Goal: Task Accomplishment & Management: Manage account settings

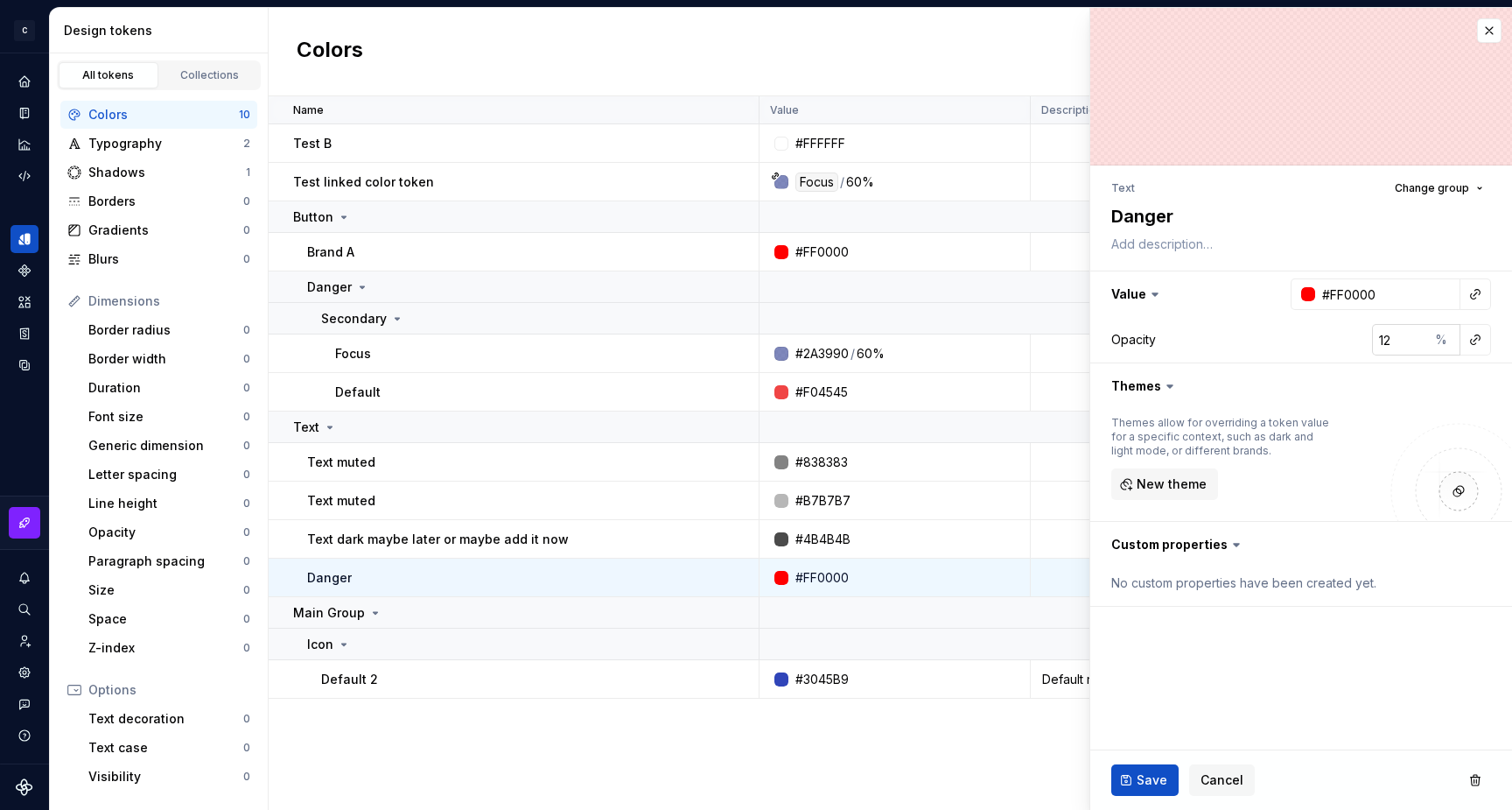
click at [1441, 341] on div "%" at bounding box center [1444, 339] width 31 height 31
click at [1441, 345] on div "%" at bounding box center [1444, 339] width 31 height 31
click at [1400, 337] on input "12" at bounding box center [1401, 339] width 57 height 31
type textarea "*"
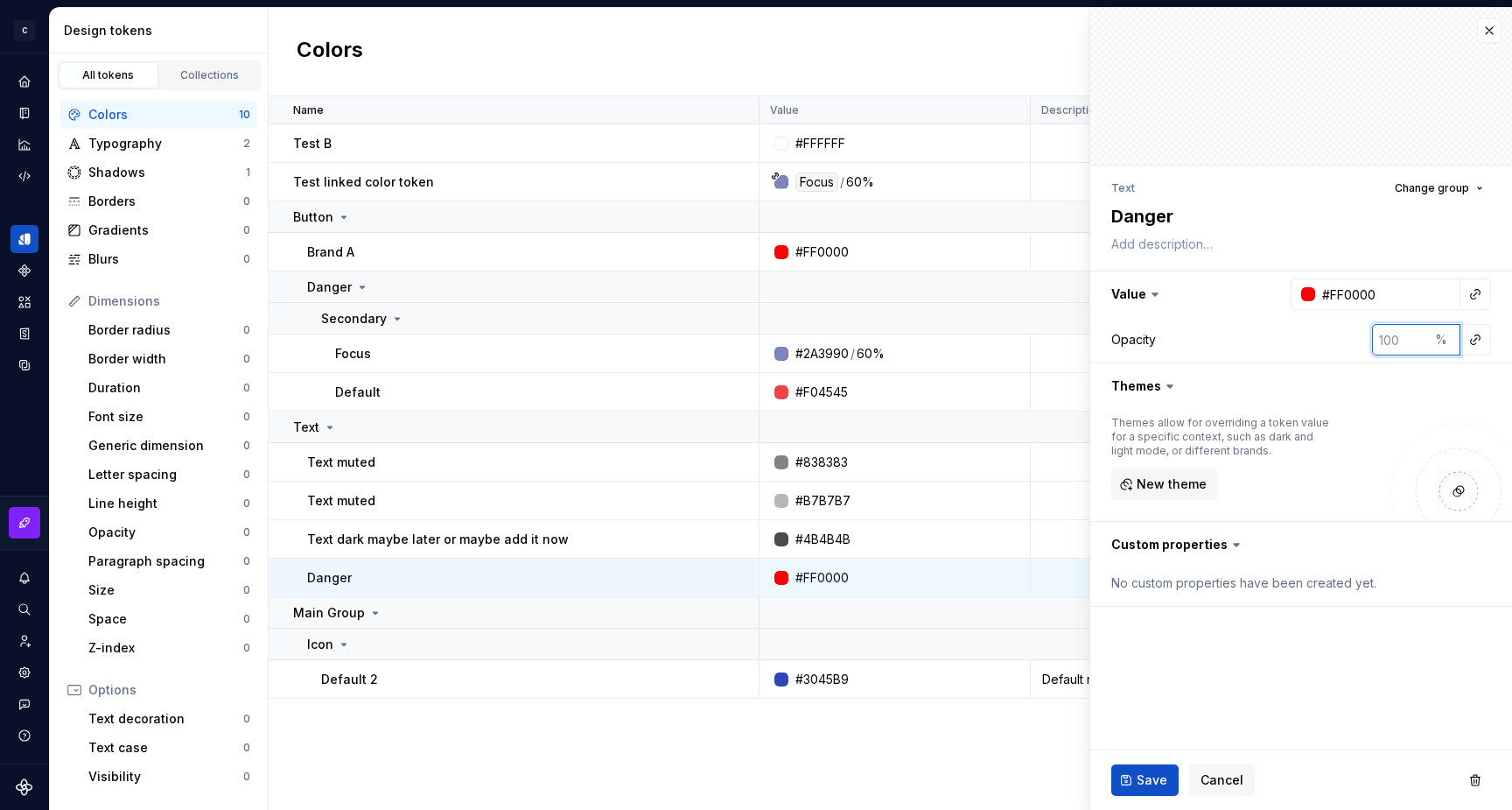
type textarea "*"
type input "1"
type textarea "*"
type input "12"
type textarea "*"
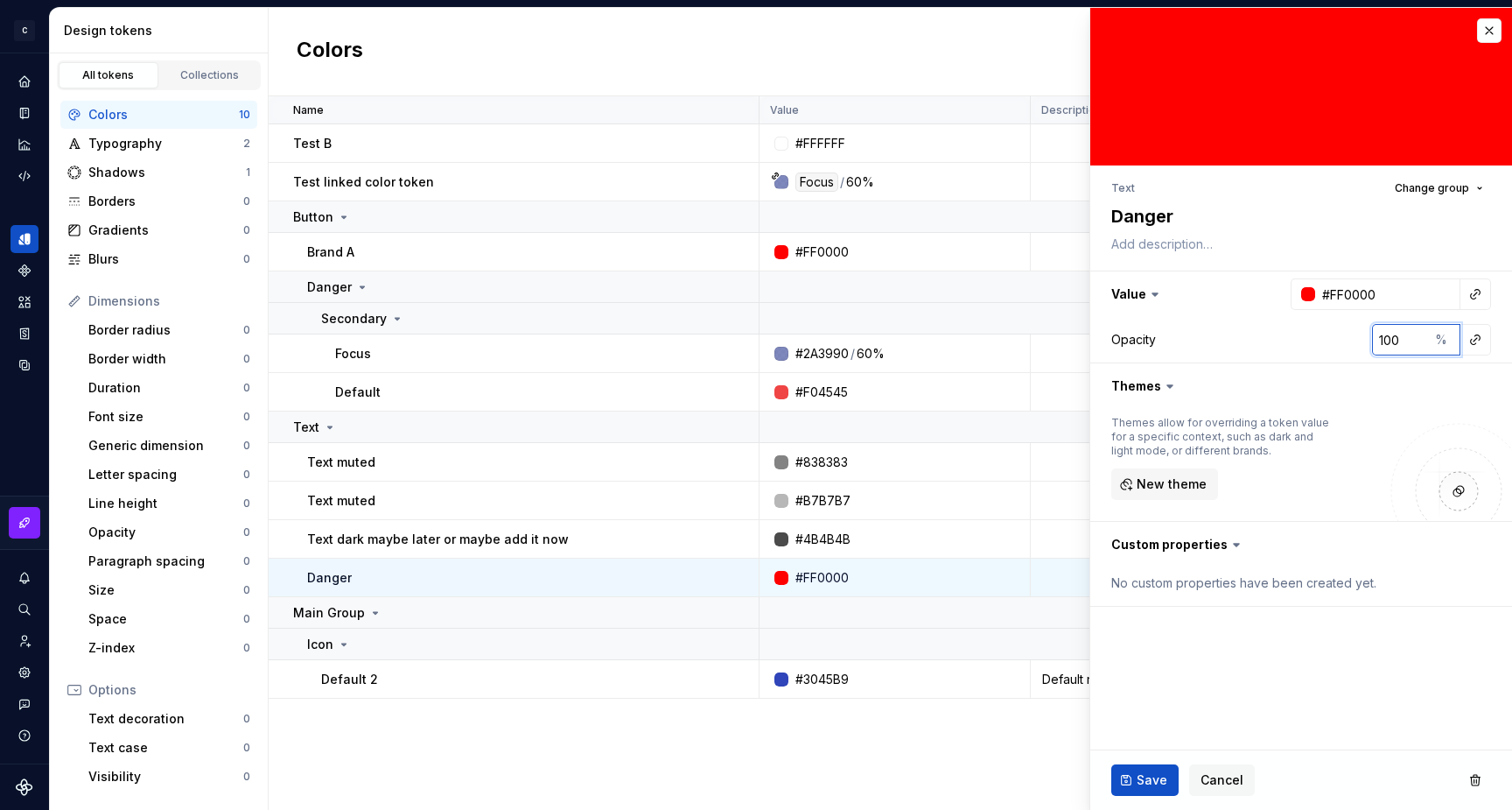
type input "100"
type textarea "*"
type input "2"
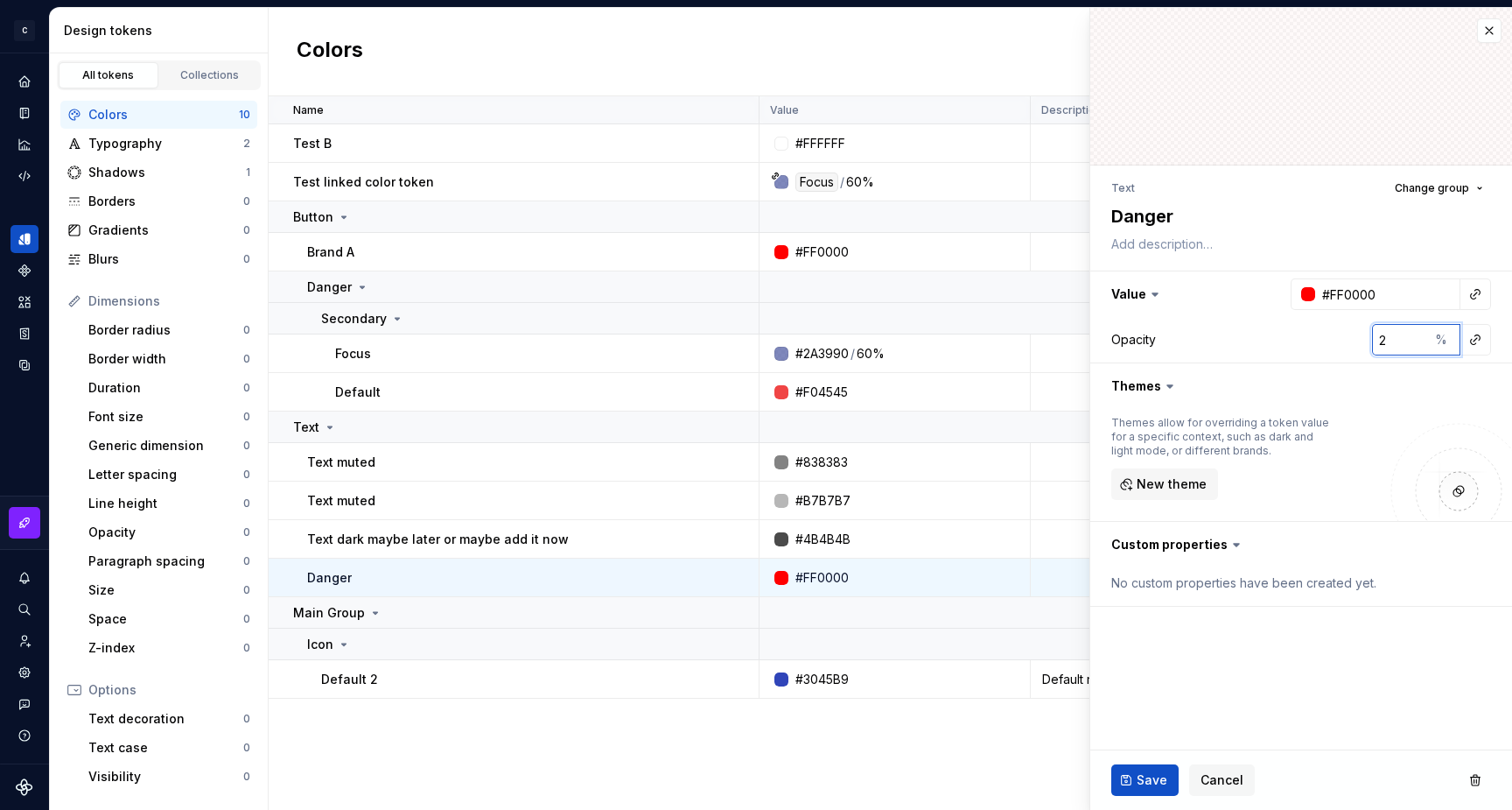
type textarea "*"
type input "23"
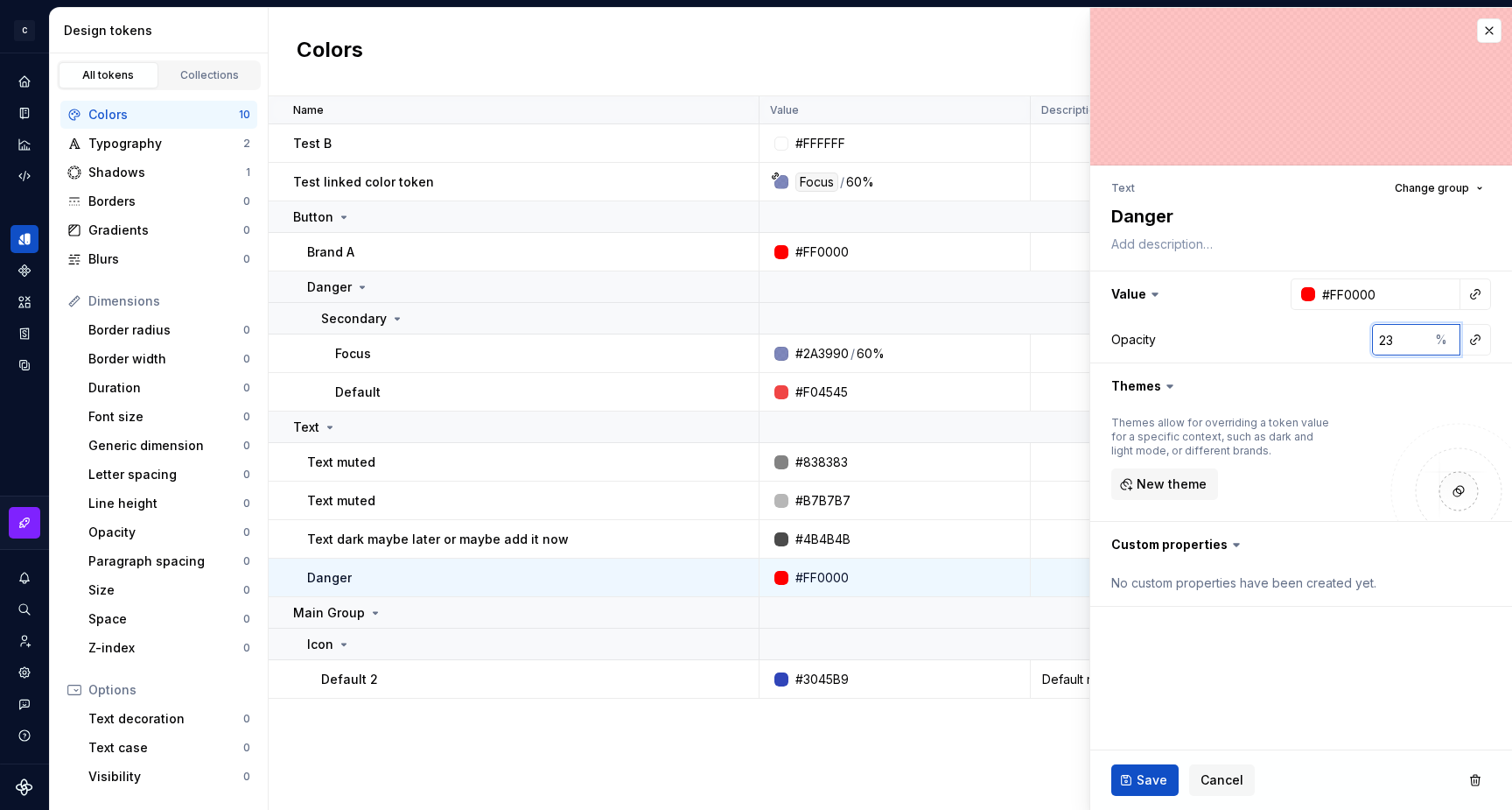
type textarea "*"
type input "100"
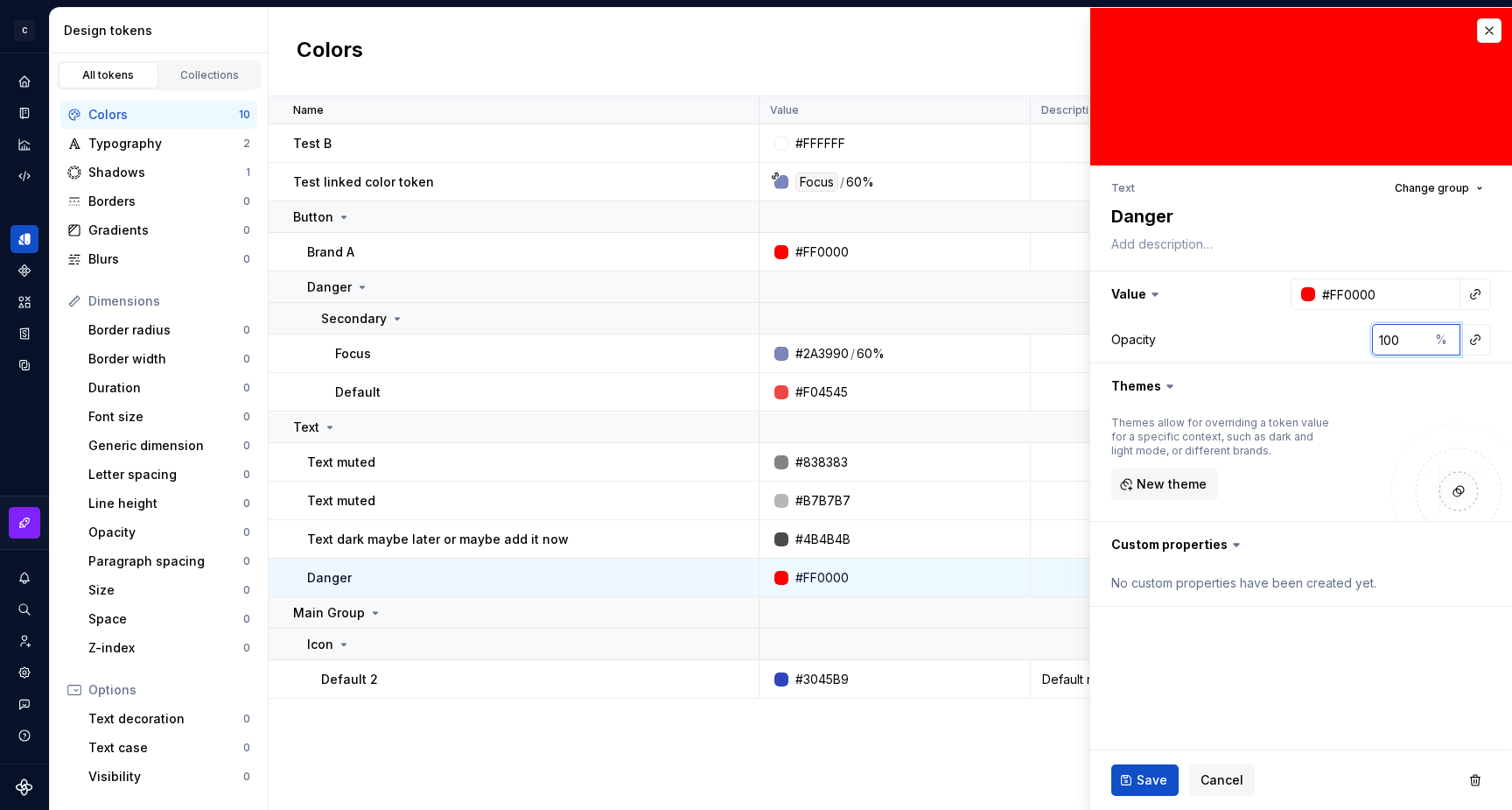
type textarea "*"
type input "2"
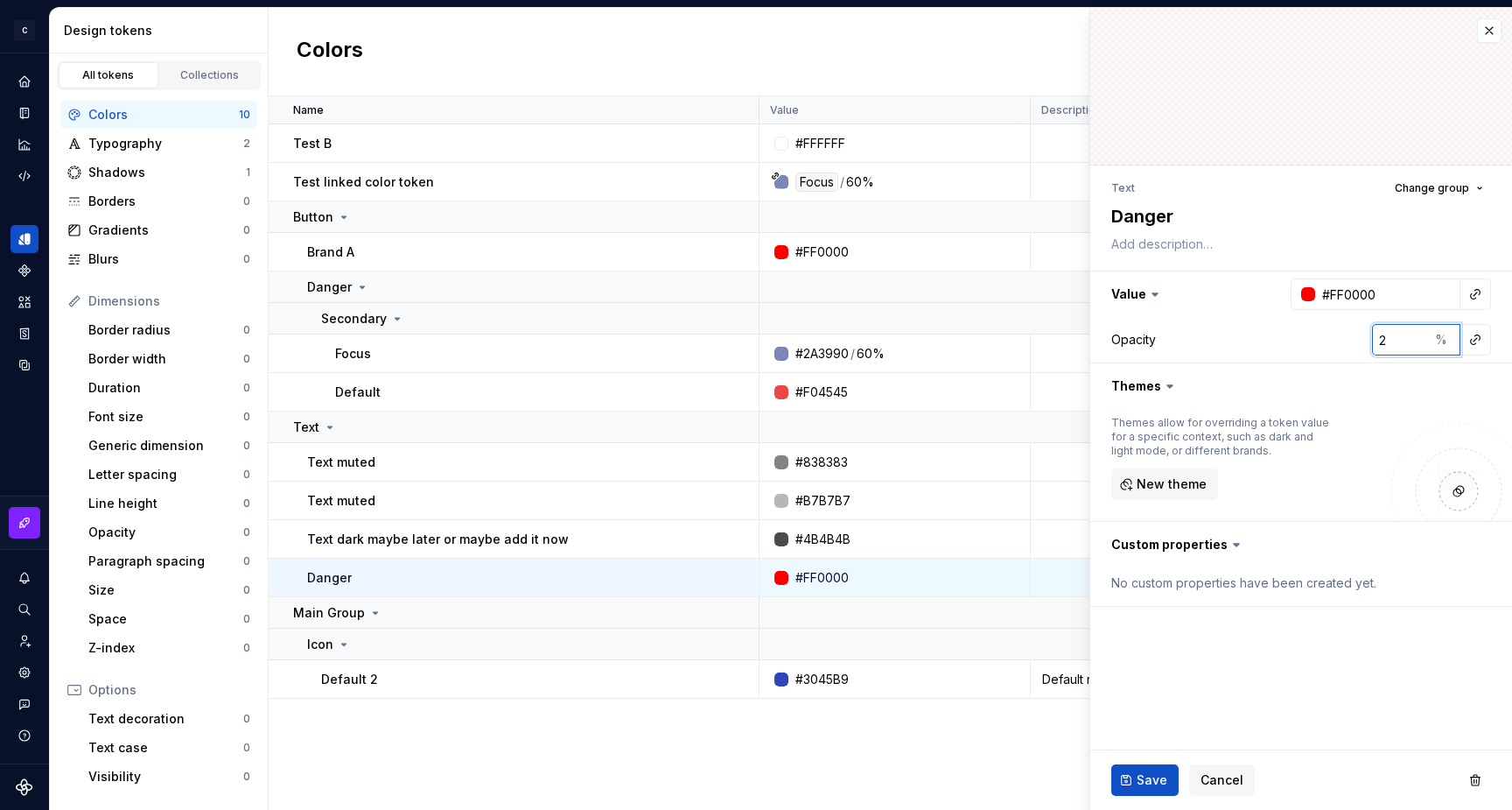
type textarea "*"
type input "22"
type textarea "*"
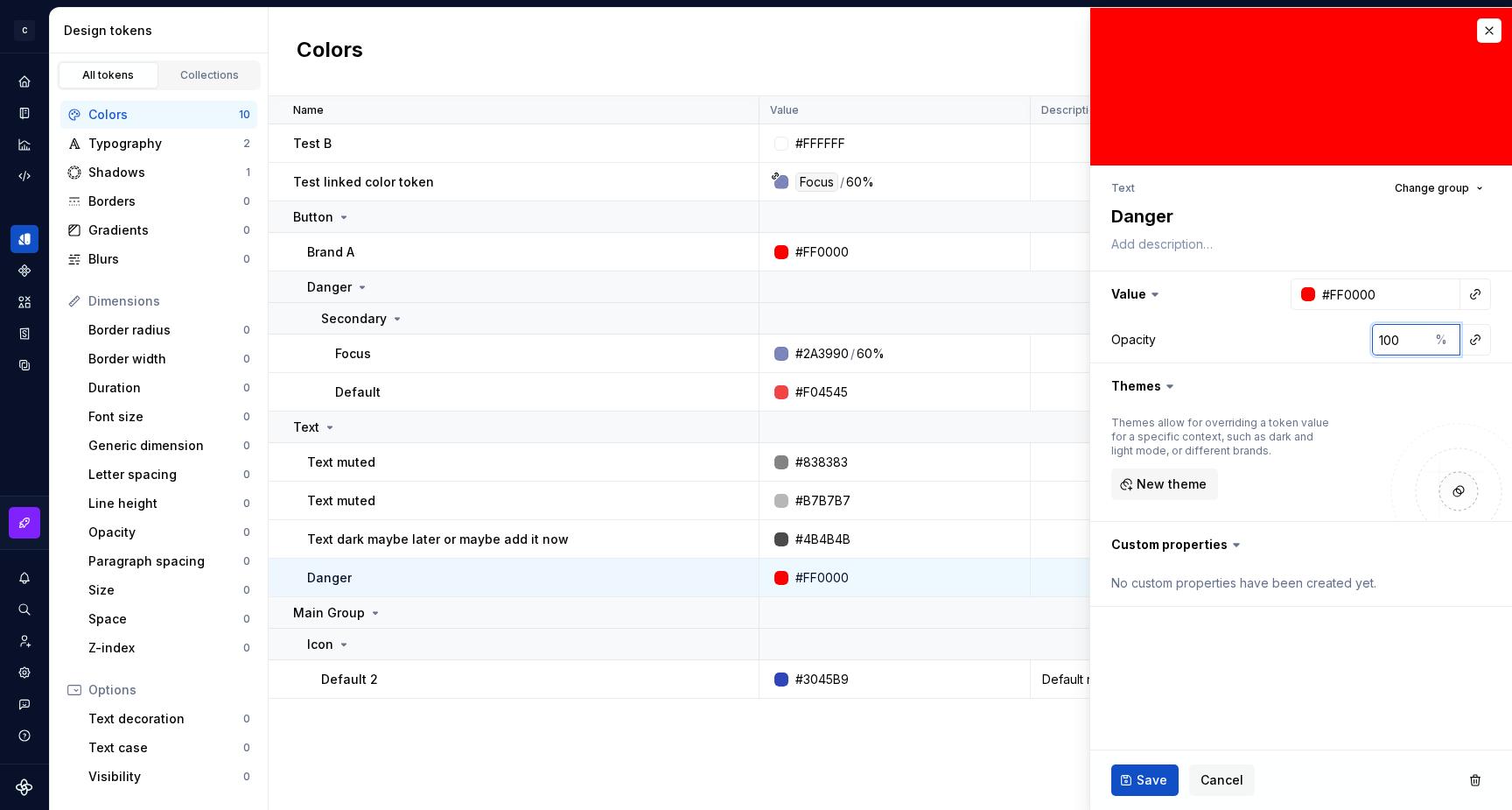
type input "100"
type textarea "*"
